Goal: Information Seeking & Learning: Find specific page/section

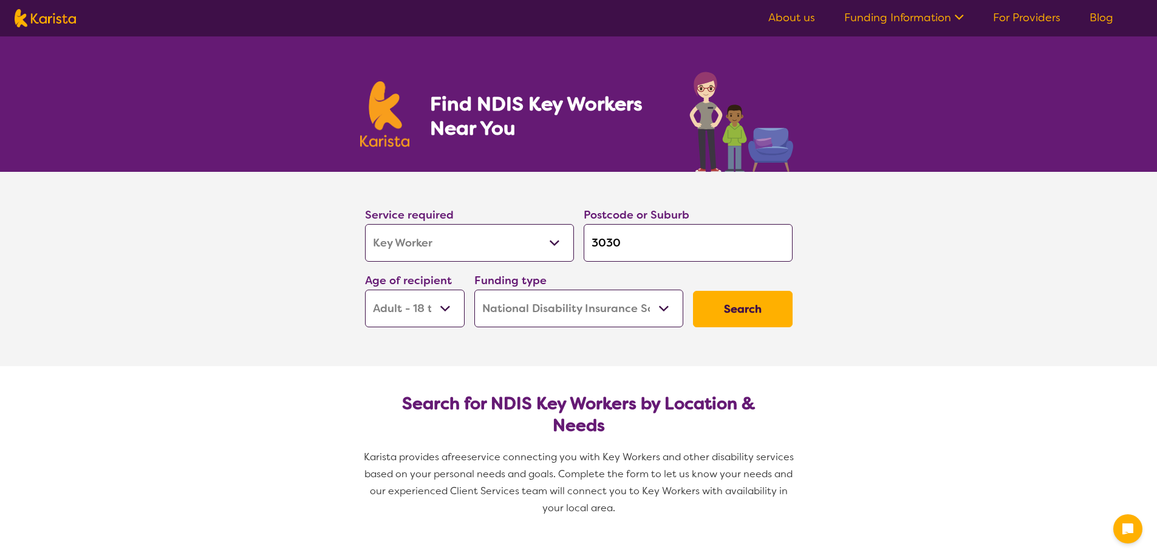
select select "Key Worker"
select select "AD"
select select "NDIS"
select select "Key Worker"
select select "AD"
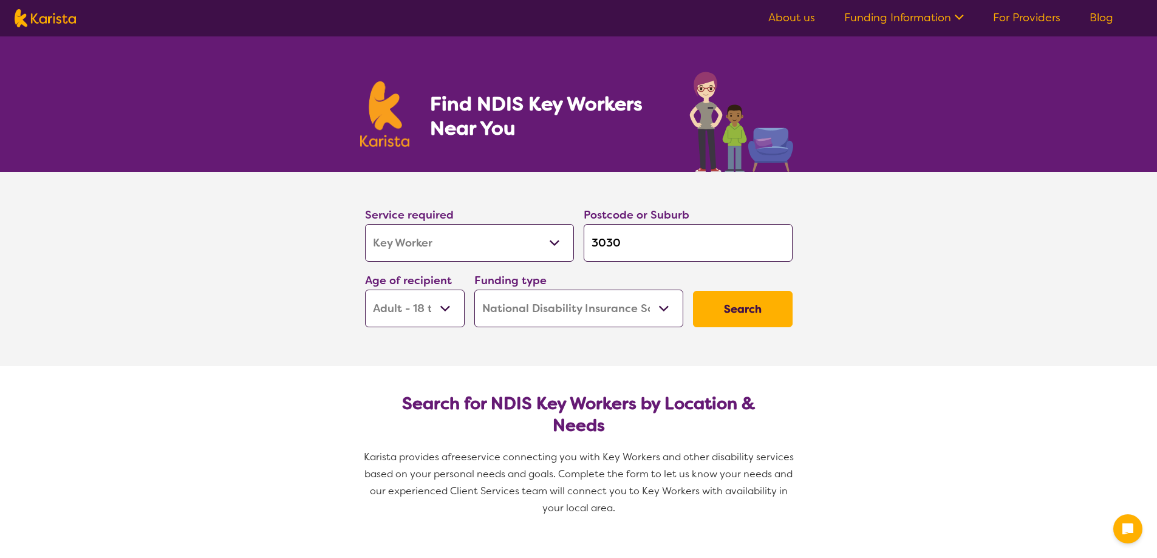
select select "NDIS"
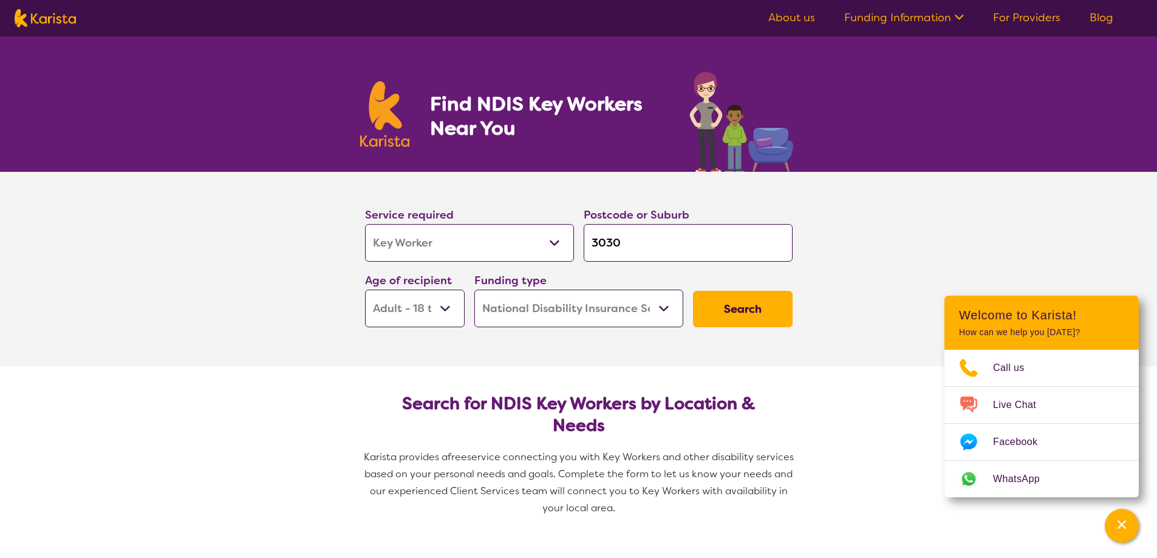
drag, startPoint x: 633, startPoint y: 261, endPoint x: 627, endPoint y: 258, distance: 6.8
click at [628, 259] on input "3030" at bounding box center [687, 243] width 209 height 38
drag, startPoint x: 622, startPoint y: 237, endPoint x: 604, endPoint y: 232, distance: 18.3
click at [604, 232] on input "3030" at bounding box center [687, 243] width 209 height 38
type input "307"
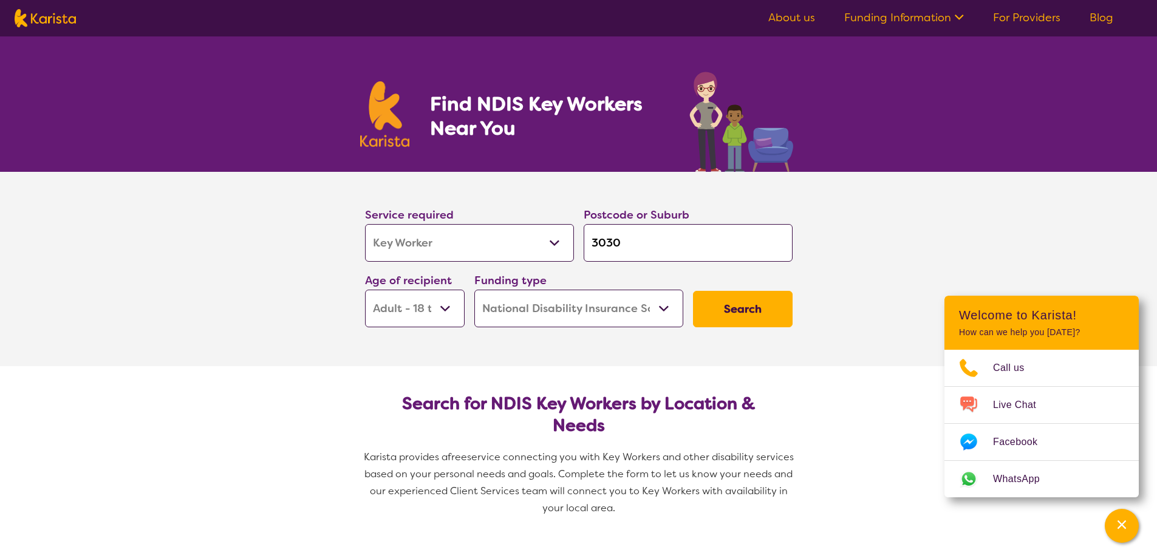
type input "307"
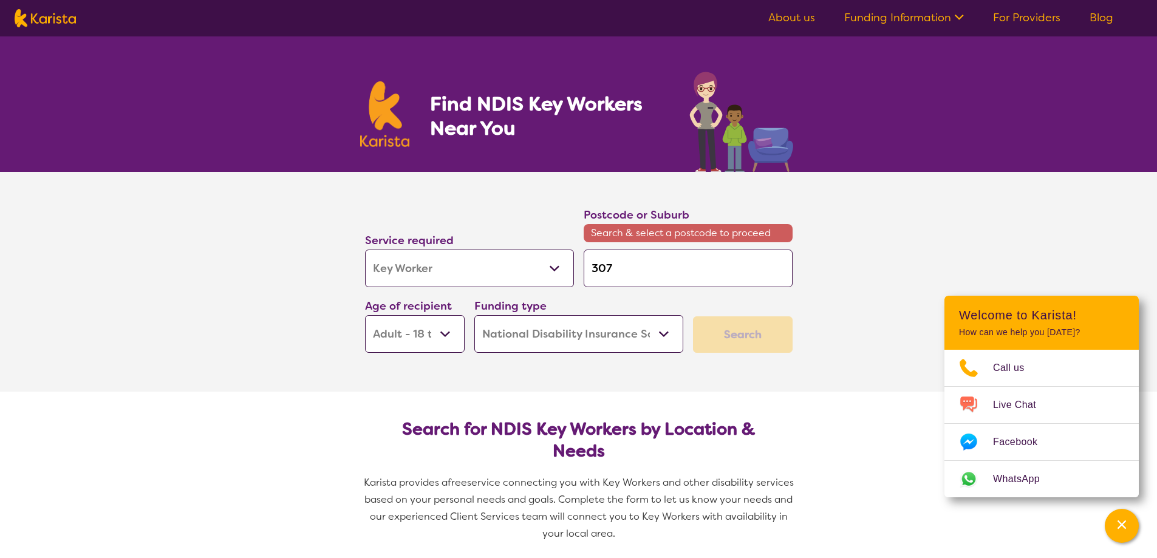
type input "3073"
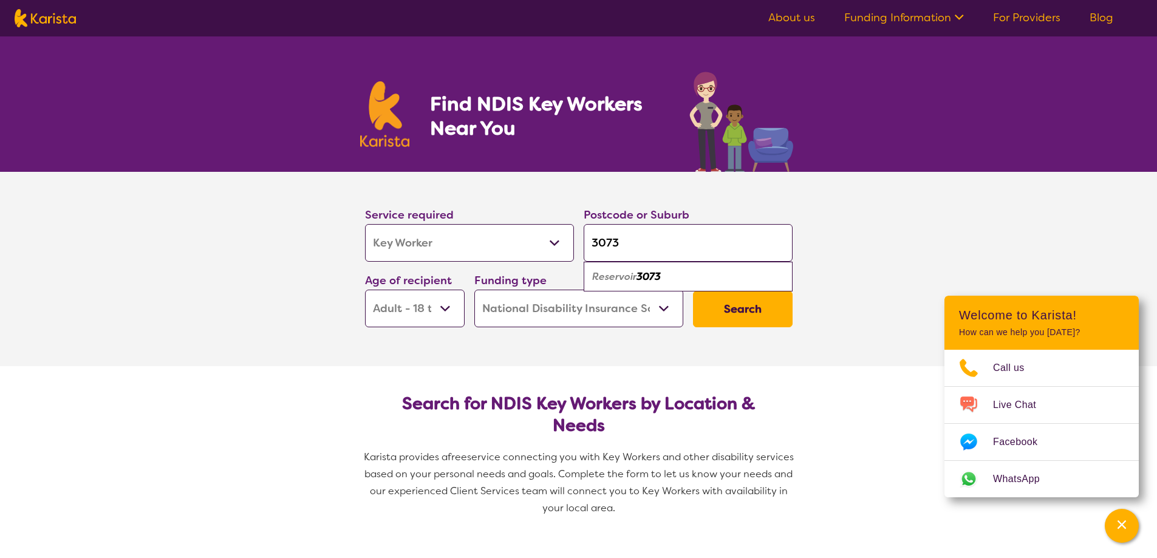
type input "3073"
click at [561, 384] on section "Search for NDIS Key Workers by Location & Needs Karista provides a free service…" at bounding box center [578, 450] width 466 height 169
click at [434, 308] on select "Early Childhood - 0 to 9 Child - 10 to 11 Adolescent - 12 to 17 Adult - 18 to 6…" at bounding box center [415, 309] width 100 height 38
select select "EC"
click at [365, 290] on select "Early Childhood - 0 to 9 Child - 10 to 11 Adolescent - 12 to 17 Adult - 18 to 6…" at bounding box center [415, 309] width 100 height 38
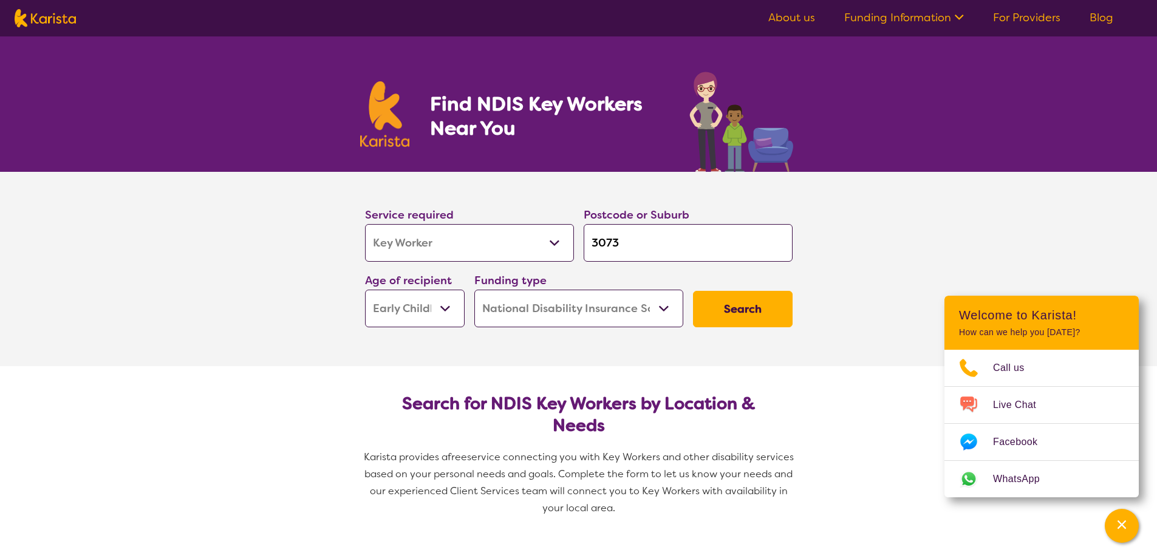
select select "EC"
click at [736, 303] on button "Search" at bounding box center [743, 309] width 100 height 36
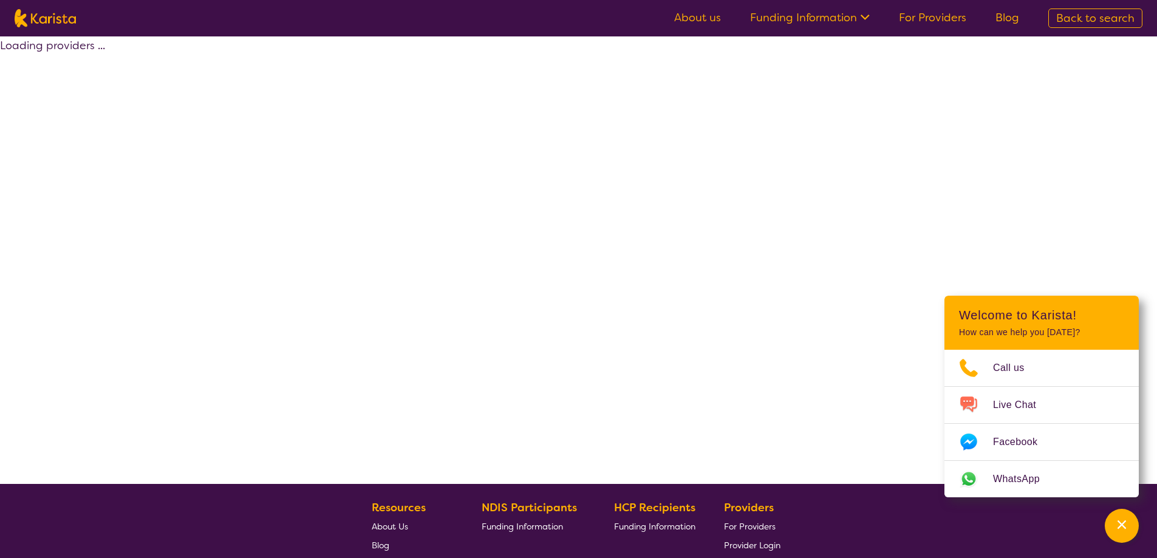
select select "by_score"
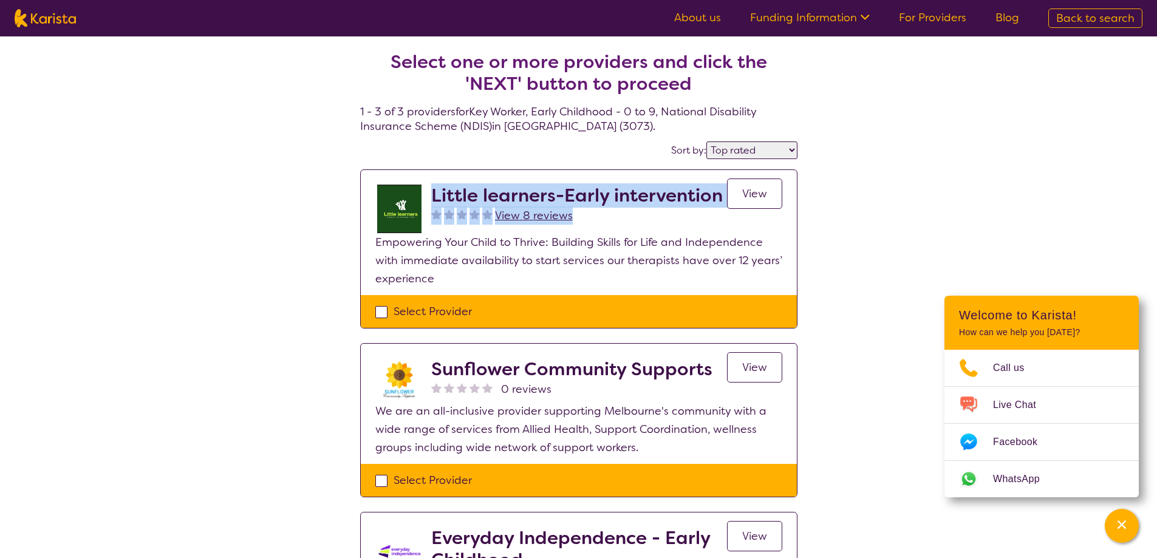
drag, startPoint x: 435, startPoint y: 193, endPoint x: 724, endPoint y: 188, distance: 289.1
click at [724, 188] on div "Little learners-Early intervention View 8 reviews View" at bounding box center [606, 209] width 351 height 49
copy div "Little learners-Early intervention View 8 reviews"
